Goal: Task Accomplishment & Management: Use online tool/utility

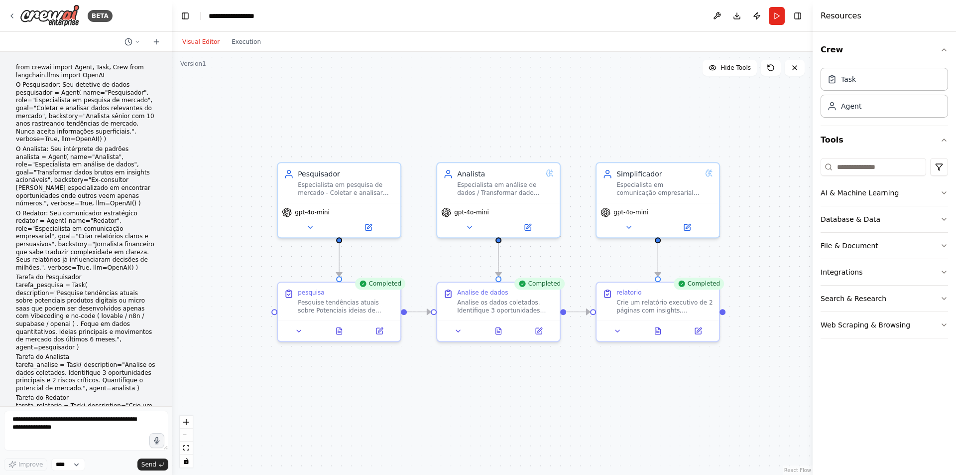
drag, startPoint x: 522, startPoint y: 171, endPoint x: 508, endPoint y: 138, distance: 36.0
click at [509, 100] on div ".deletable-edge-delete-btn { width: 20px; height: 20px; border: 0px solid #ffff…" at bounding box center [492, 263] width 641 height 423
drag, startPoint x: 514, startPoint y: 113, endPoint x: 499, endPoint y: 81, distance: 35.5
click at [499, 81] on div ".deletable-edge-delete-btn { width: 20px; height: 20px; border: 0px solid #ffff…" at bounding box center [492, 263] width 641 height 423
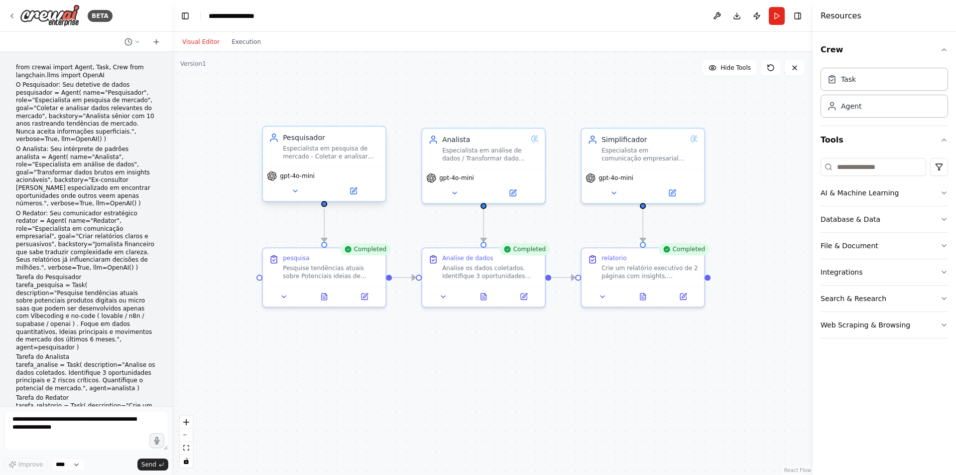
click at [317, 139] on div "Pesquisador" at bounding box center [331, 137] width 97 height 10
click at [318, 143] on div "Pesquisador Especialista em pesquisa de mercado - Coletar e analisar dados rele…" at bounding box center [331, 146] width 97 height 28
click at [318, 144] on div "Pesquisador Especialista em pesquisa de mercado - Coletar e analisar dados rele…" at bounding box center [331, 146] width 97 height 28
click at [355, 191] on icon at bounding box center [354, 191] width 6 height 6
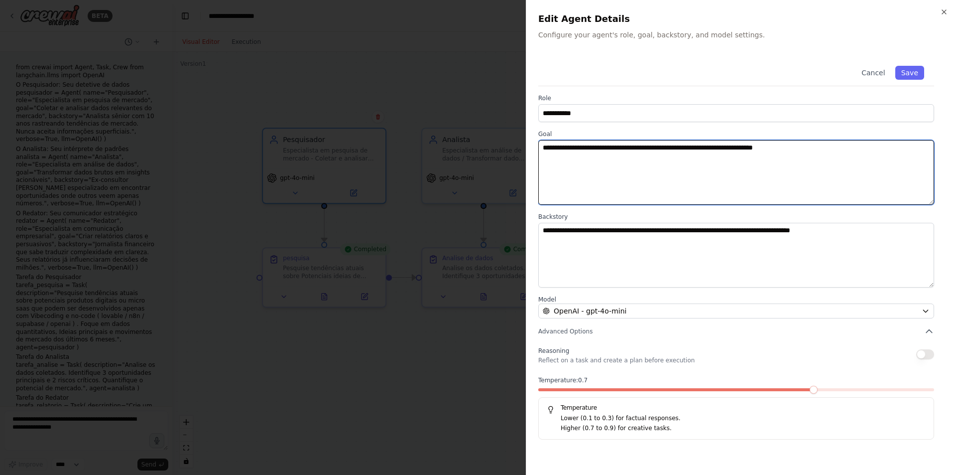
drag, startPoint x: 665, startPoint y: 150, endPoint x: 806, endPoint y: 152, distance: 140.5
click at [806, 151] on textarea "**********" at bounding box center [736, 172] width 396 height 65
click at [763, 179] on textarea "**********" at bounding box center [736, 172] width 396 height 65
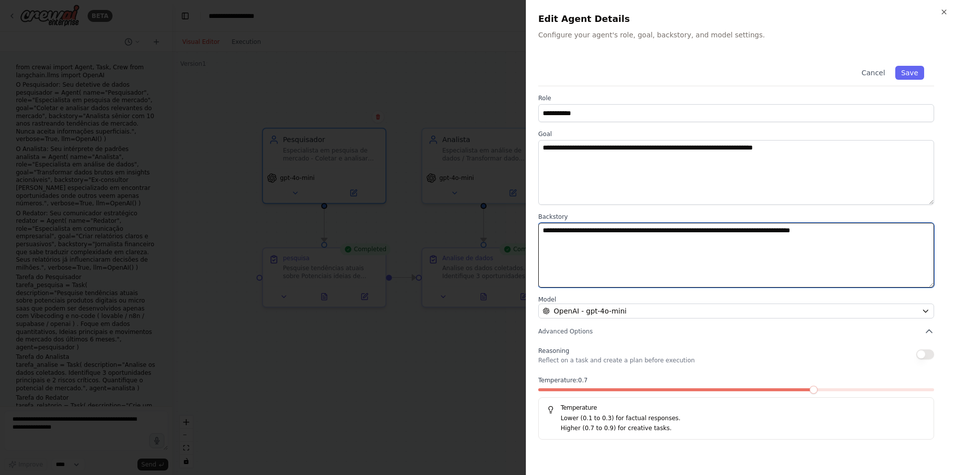
drag, startPoint x: 547, startPoint y: 232, endPoint x: 601, endPoint y: 233, distance: 53.8
click at [601, 233] on textarea "**********" at bounding box center [736, 255] width 396 height 65
click at [628, 245] on textarea "**********" at bounding box center [736, 255] width 396 height 65
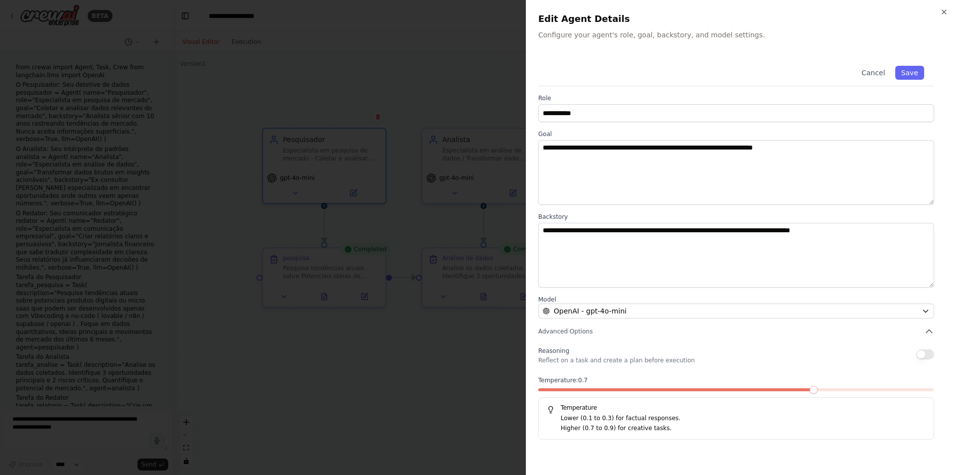
click at [411, 86] on div at bounding box center [478, 237] width 956 height 475
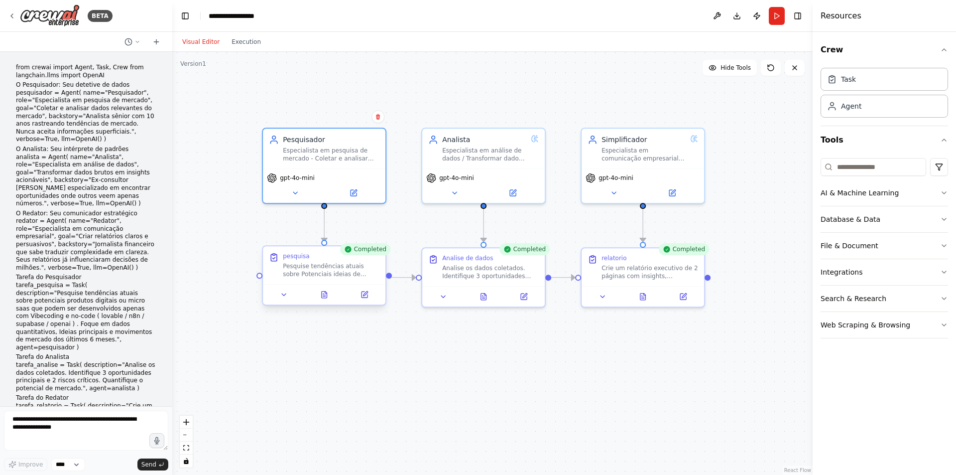
click at [324, 271] on div "Pesquise tendências atuais sobre Potenciais ideias de desenvolvimento de produt…" at bounding box center [331, 270] width 97 height 16
click at [367, 300] on button at bounding box center [364, 294] width 34 height 12
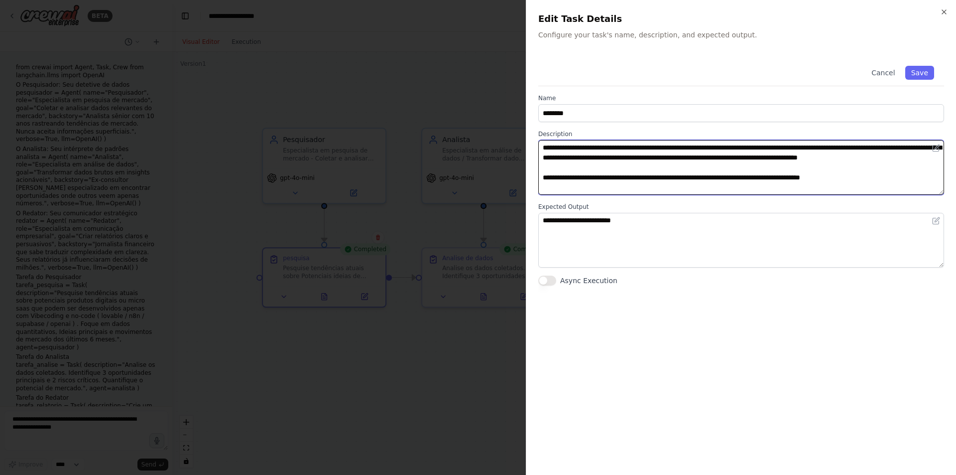
click at [836, 158] on textarea "**********" at bounding box center [741, 167] width 406 height 55
click at [866, 158] on textarea "**********" at bounding box center [741, 167] width 406 height 55
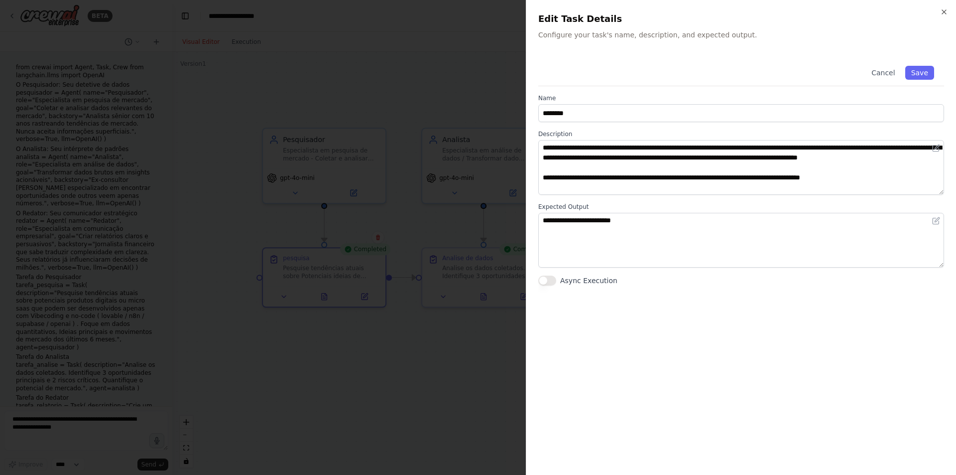
click at [435, 346] on div at bounding box center [478, 237] width 956 height 475
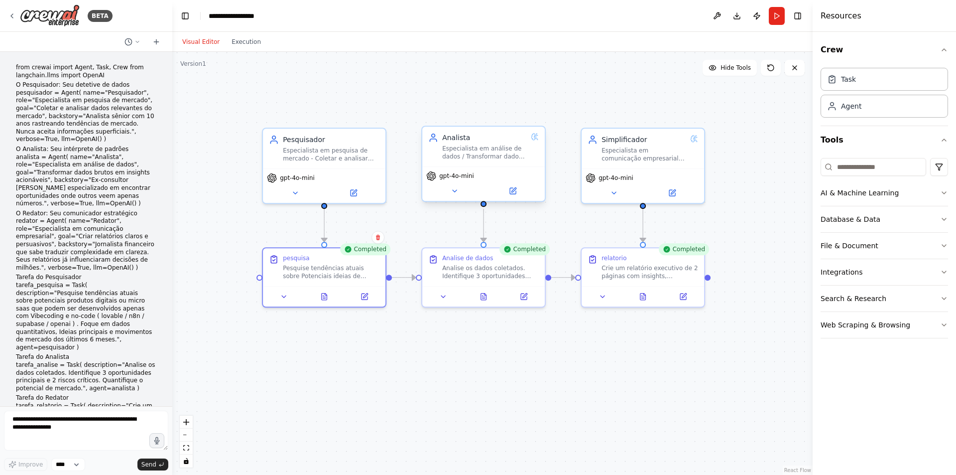
click at [467, 155] on div "Especialista em análise de dados / Transformar dados brutos em insights acionáv…" at bounding box center [484, 152] width 85 height 16
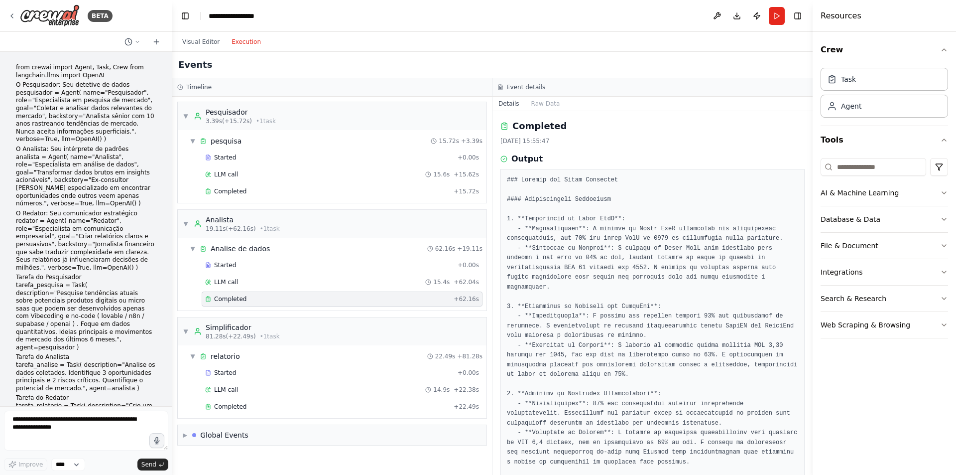
click at [251, 46] on button "Execution" at bounding box center [246, 42] width 41 height 12
drag, startPoint x: 520, startPoint y: 203, endPoint x: 623, endPoint y: 202, distance: 103.1
drag, startPoint x: 523, startPoint y: 221, endPoint x: 635, endPoint y: 222, distance: 112.1
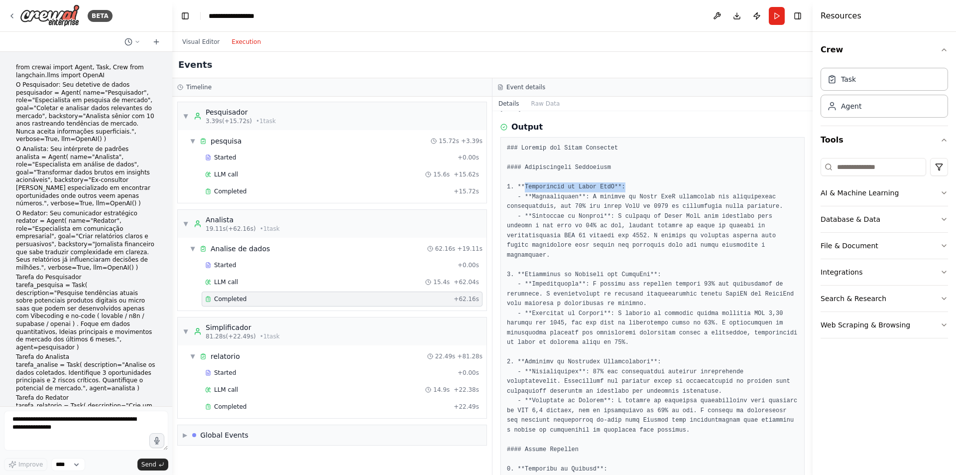
scroll to position [50, 0]
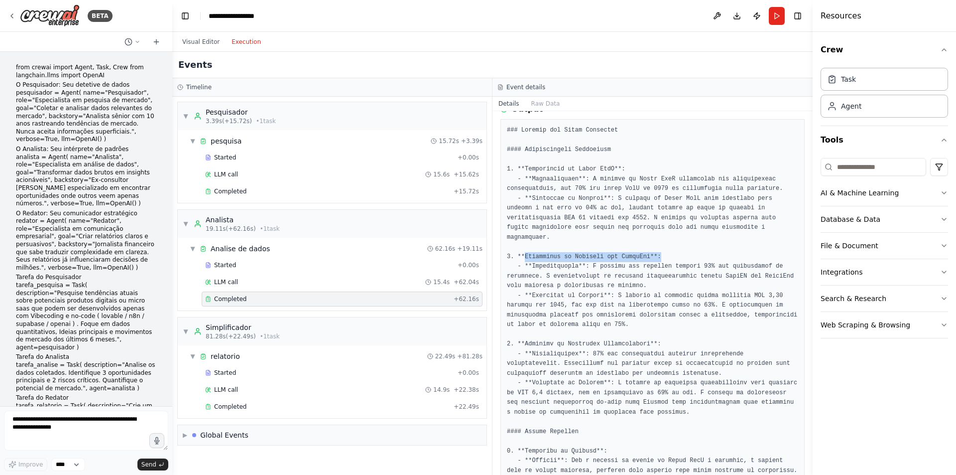
drag, startPoint x: 525, startPoint y: 248, endPoint x: 661, endPoint y: 247, distance: 137.0
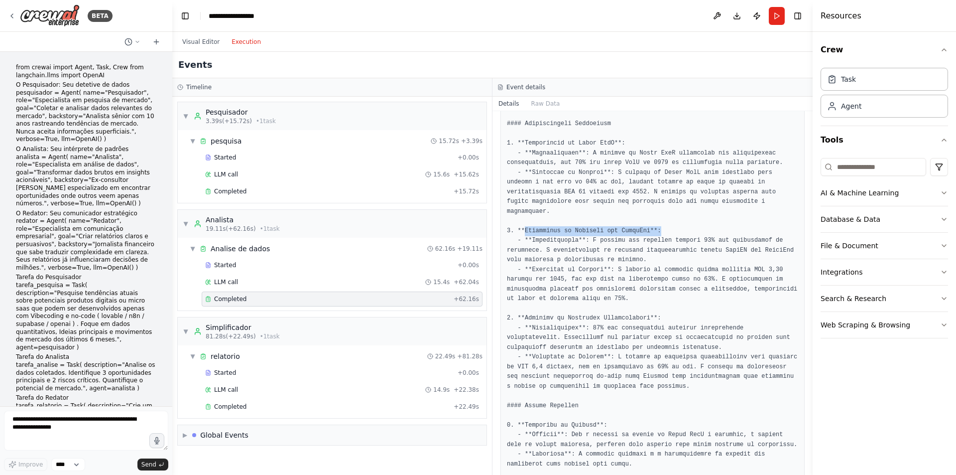
scroll to position [100, 0]
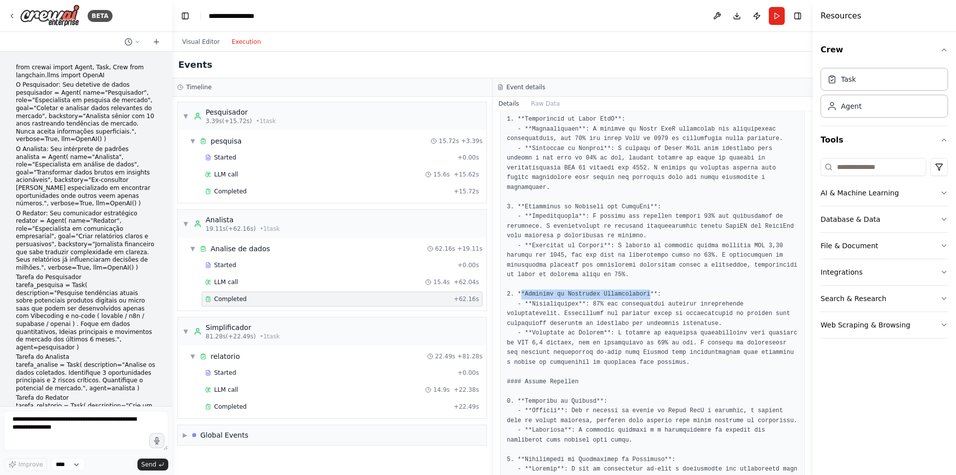
drag, startPoint x: 522, startPoint y: 285, endPoint x: 638, endPoint y: 282, distance: 116.1
click at [638, 282] on pre at bounding box center [652, 440] width 291 height 729
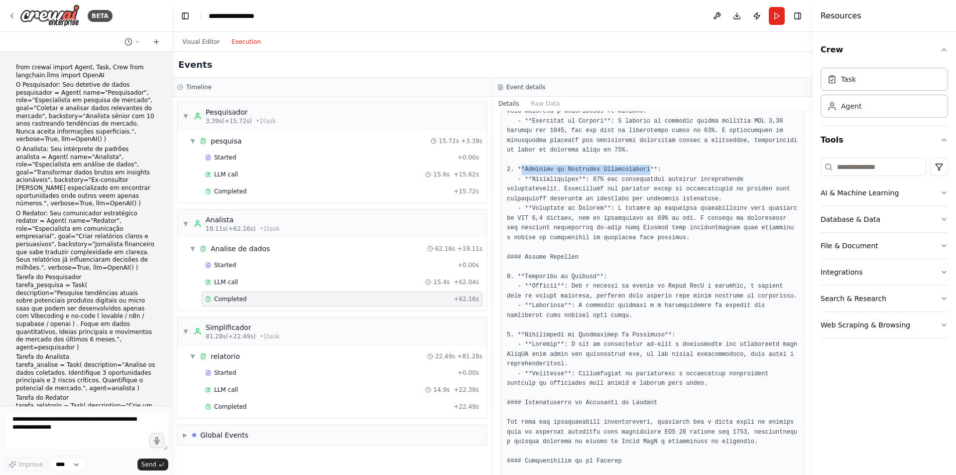
scroll to position [249, 0]
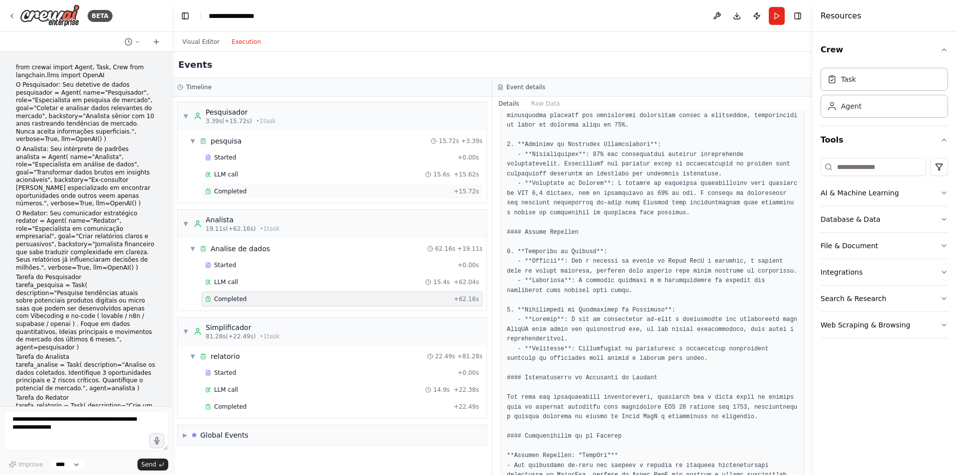
click at [223, 194] on span "Completed" at bounding box center [230, 191] width 32 height 8
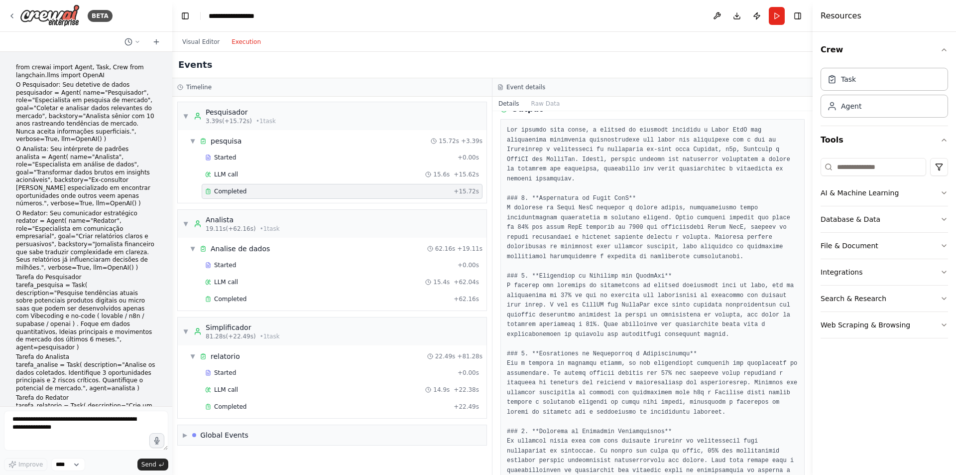
scroll to position [0, 0]
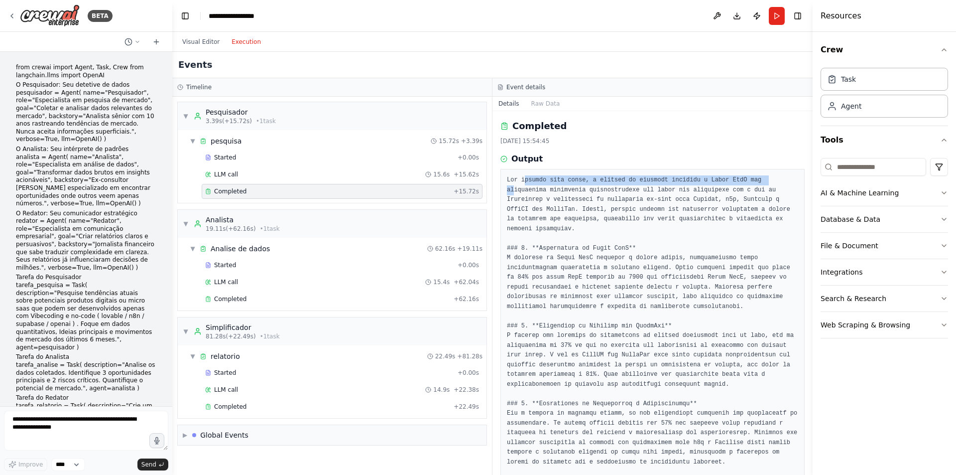
drag, startPoint x: 524, startPoint y: 180, endPoint x: 751, endPoint y: 178, distance: 227.6
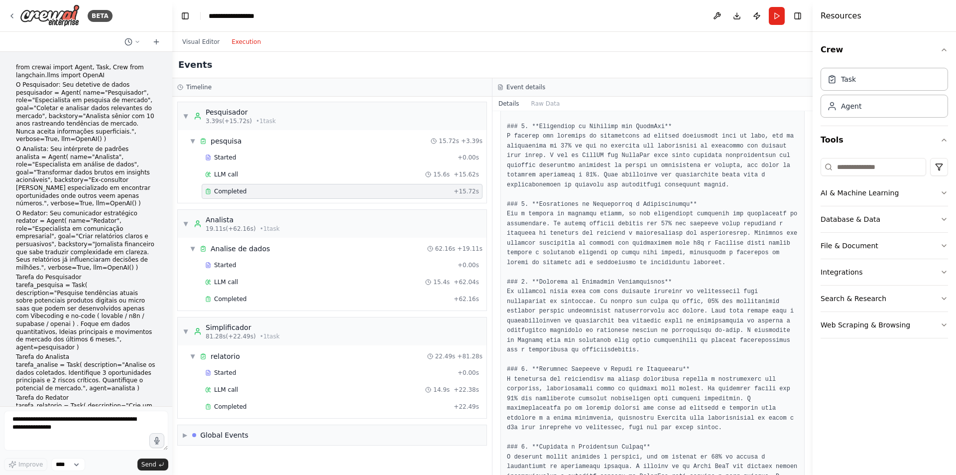
scroll to position [249, 0]
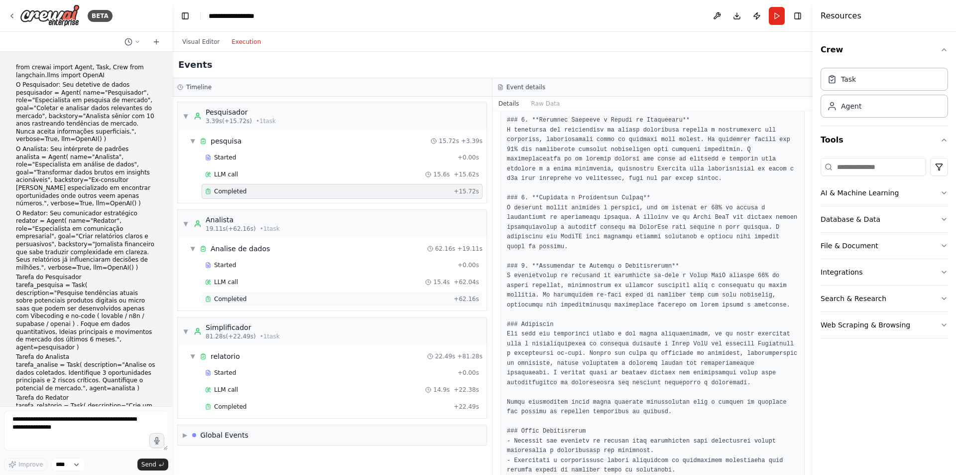
click at [269, 301] on div "Completed" at bounding box center [327, 299] width 245 height 8
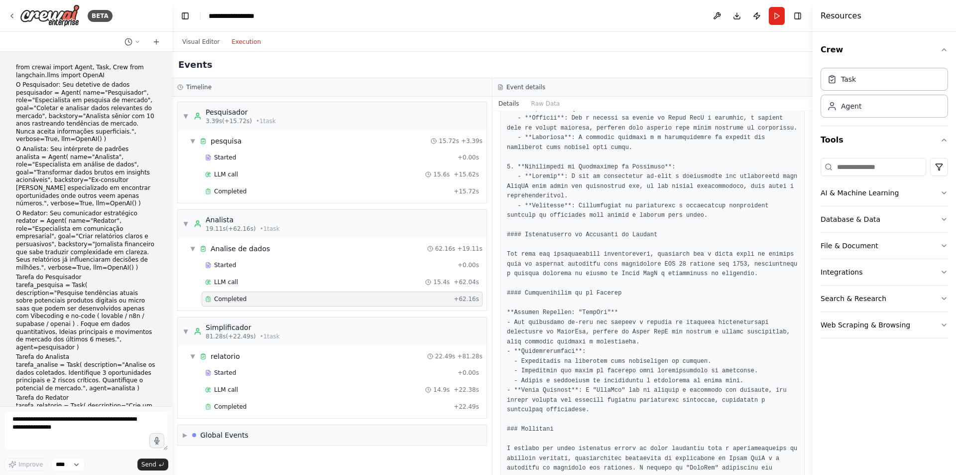
scroll to position [442, 0]
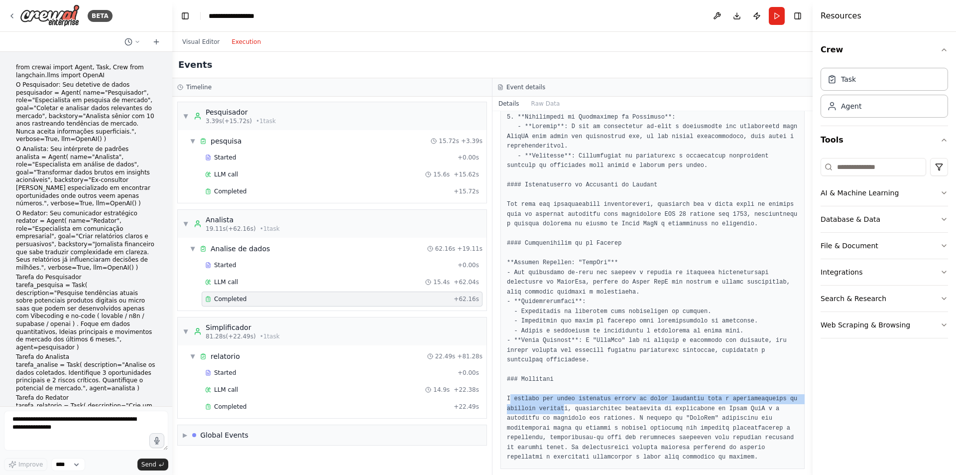
drag, startPoint x: 510, startPoint y: 391, endPoint x: 561, endPoint y: 400, distance: 51.7
click at [561, 400] on pre at bounding box center [652, 98] width 291 height 729
drag, startPoint x: 570, startPoint y: 398, endPoint x: 752, endPoint y: 393, distance: 181.9
click at [752, 393] on pre at bounding box center [652, 98] width 291 height 729
drag, startPoint x: 704, startPoint y: 385, endPoint x: 699, endPoint y: 372, distance: 13.4
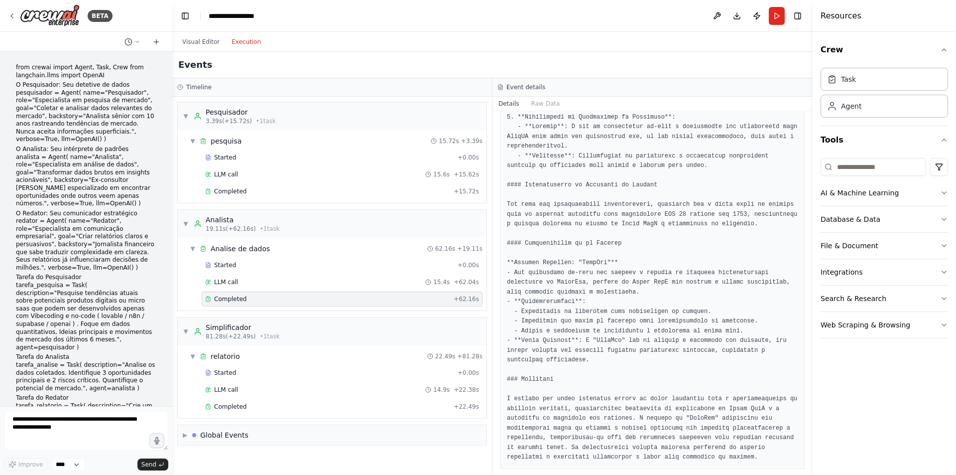
click at [702, 383] on pre at bounding box center [652, 98] width 291 height 729
click at [234, 406] on span "Completed" at bounding box center [230, 406] width 32 height 8
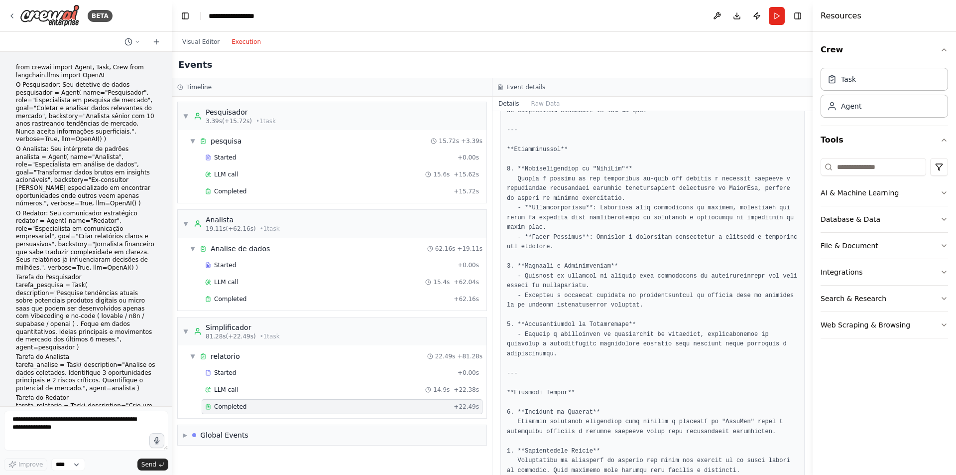
scroll to position [350, 0]
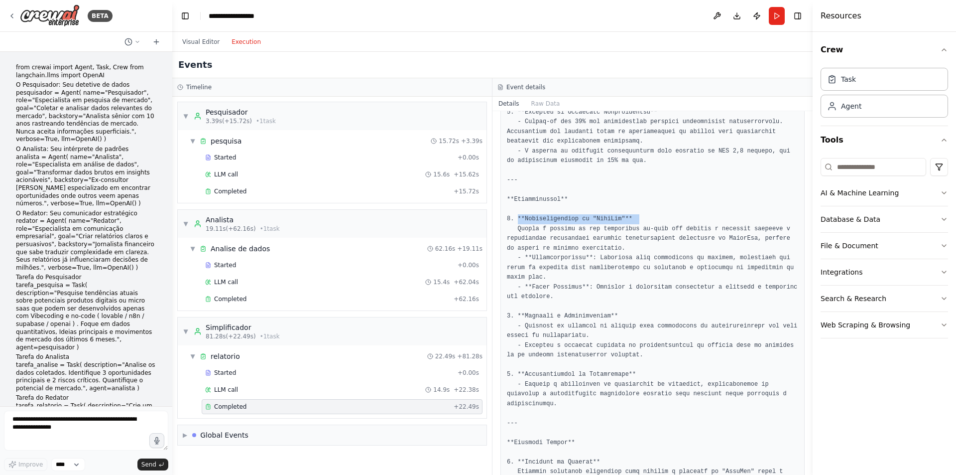
drag, startPoint x: 516, startPoint y: 219, endPoint x: 660, endPoint y: 219, distance: 144.5
click at [660, 219] on pre at bounding box center [652, 253] width 291 height 855
click at [674, 215] on pre at bounding box center [652, 253] width 291 height 855
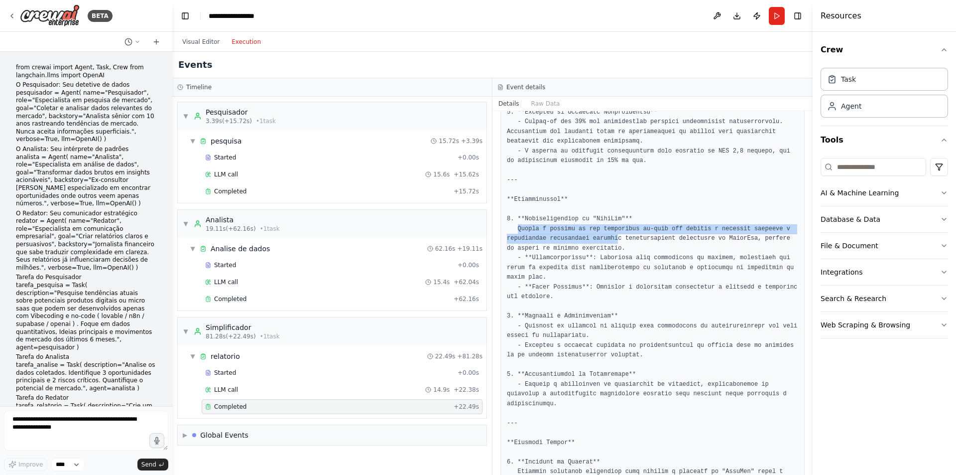
drag, startPoint x: 516, startPoint y: 228, endPoint x: 610, endPoint y: 238, distance: 94.2
click at [610, 238] on pre at bounding box center [652, 253] width 291 height 855
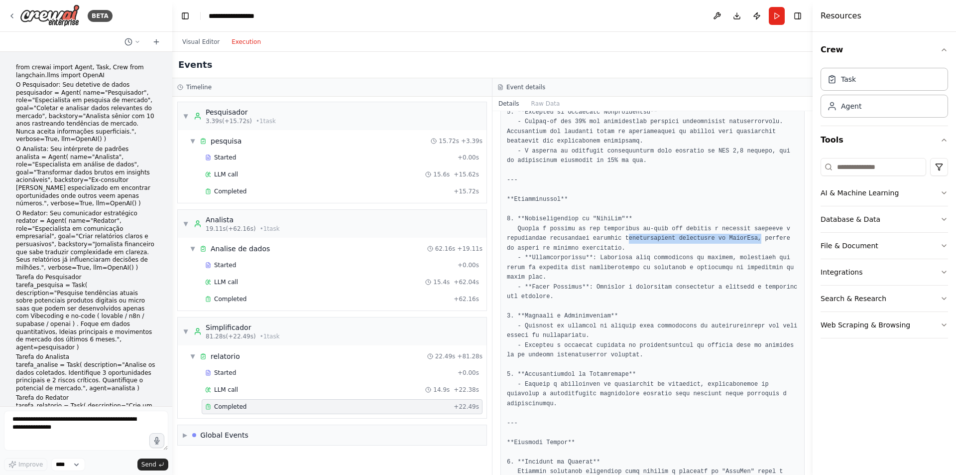
drag, startPoint x: 619, startPoint y: 238, endPoint x: 741, endPoint y: 238, distance: 121.5
click at [741, 238] on pre at bounding box center [652, 253] width 291 height 855
click at [611, 252] on pre at bounding box center [652, 253] width 291 height 855
click at [532, 251] on pre at bounding box center [652, 253] width 291 height 855
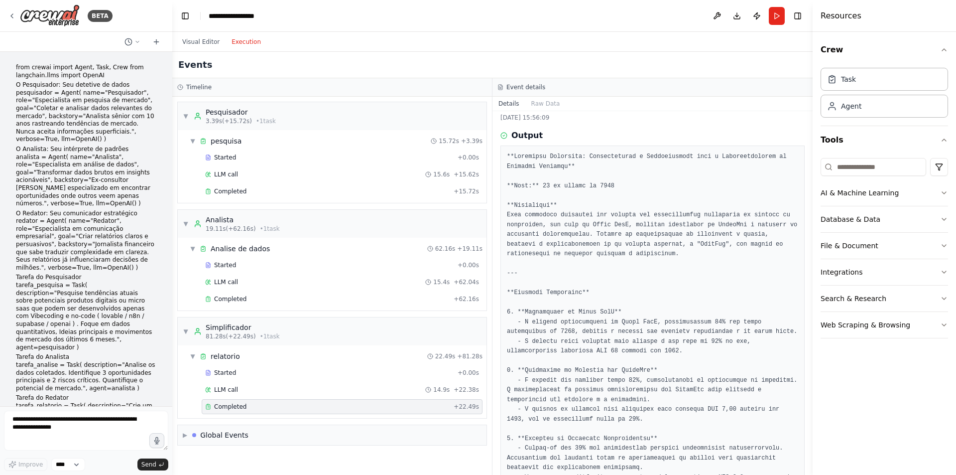
scroll to position [0, 0]
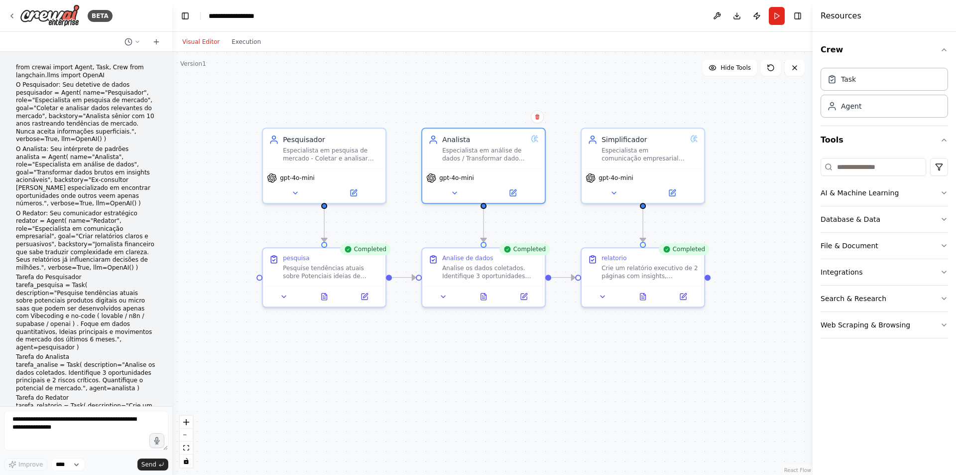
click at [190, 40] on button "Visual Editor" at bounding box center [200, 42] width 49 height 12
